Goal: Task Accomplishment & Management: Manage account settings

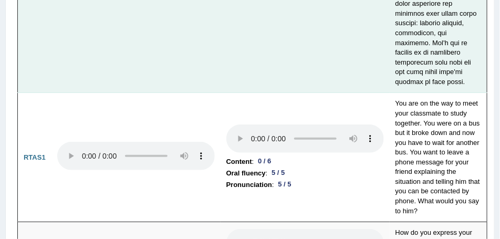
scroll to position [5399, 0]
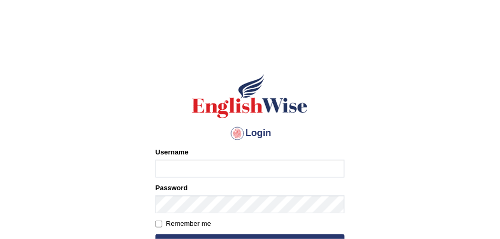
type input "julianamoncada"
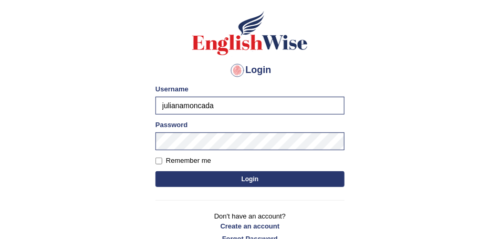
scroll to position [64, 0]
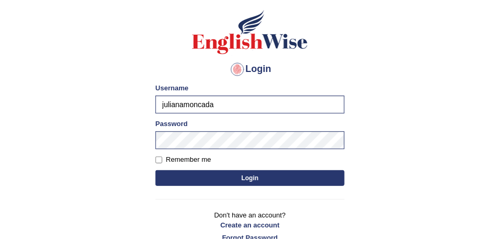
click at [314, 174] on button "Login" at bounding box center [250, 178] width 189 height 16
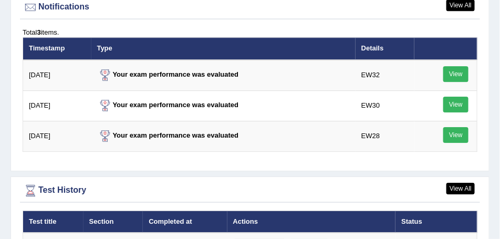
scroll to position [1796, 0]
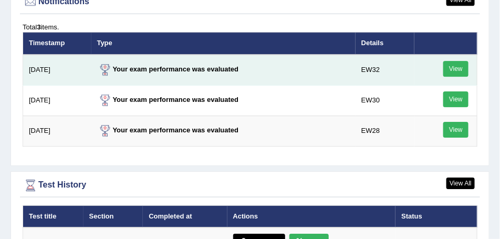
click at [454, 66] on link "View" at bounding box center [456, 69] width 25 height 16
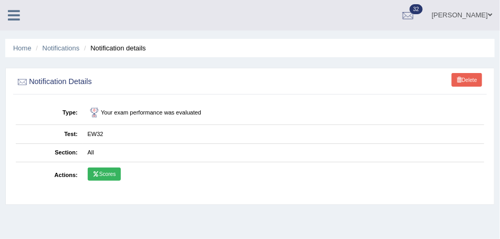
click at [107, 176] on link "Scores" at bounding box center [104, 175] width 33 height 14
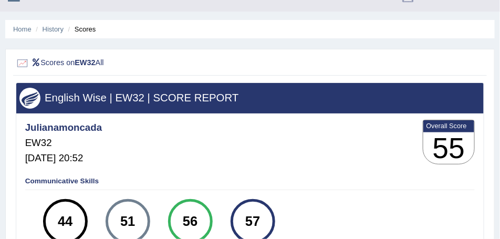
scroll to position [13, 0]
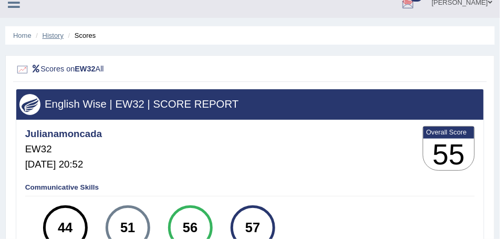
click at [55, 36] on link "History" at bounding box center [53, 36] width 21 height 8
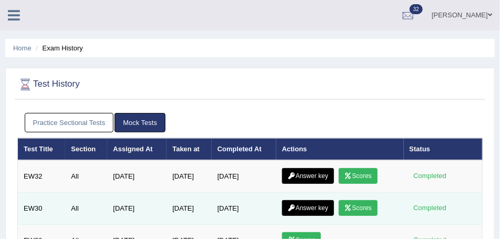
click at [374, 207] on link "Scores" at bounding box center [358, 208] width 39 height 16
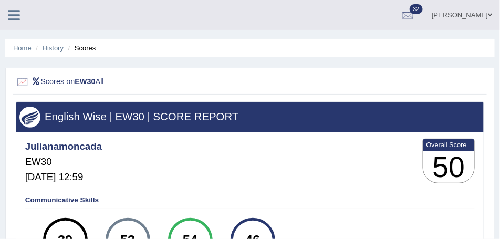
click at [92, 50] on li "Scores" at bounding box center [81, 48] width 30 height 10
click at [58, 50] on link "History" at bounding box center [53, 48] width 21 height 8
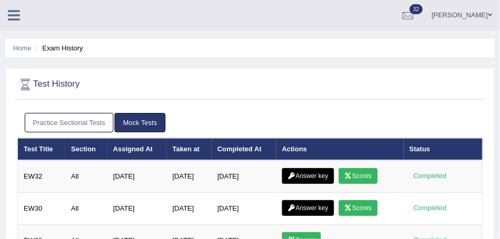
click at [470, 16] on link "Juliana" at bounding box center [462, 13] width 76 height 27
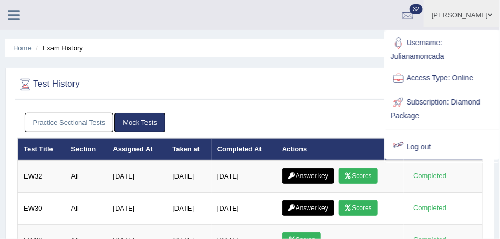
click at [419, 148] on link "Log out" at bounding box center [443, 147] width 114 height 24
